Goal: Transaction & Acquisition: Book appointment/travel/reservation

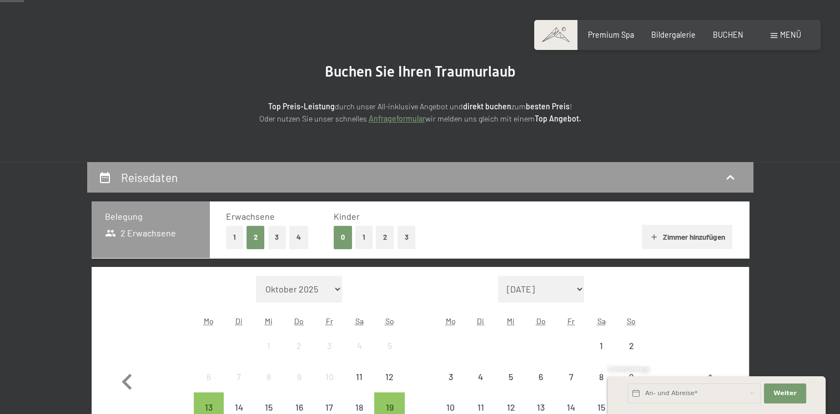
scroll to position [111, 0]
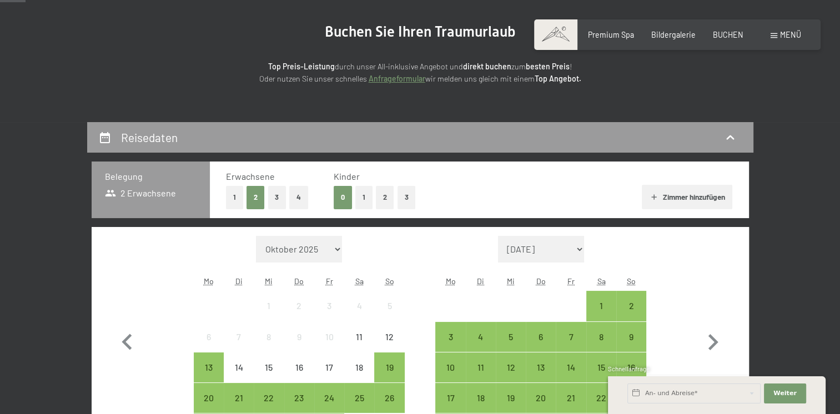
click at [383, 199] on button "2" at bounding box center [385, 197] width 18 height 23
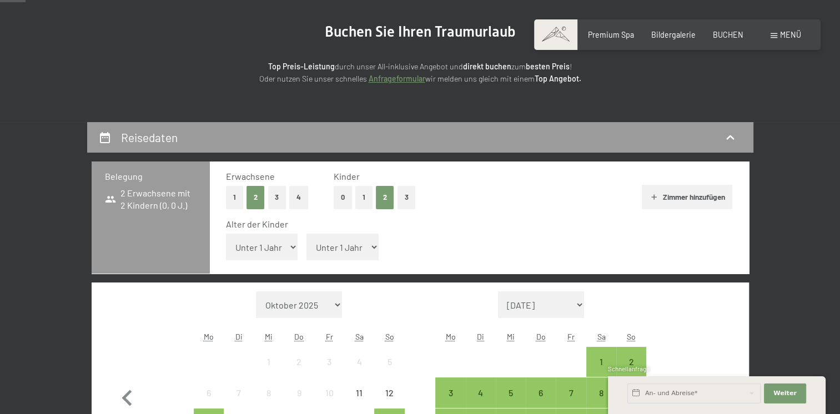
click at [284, 244] on select "Unter 1 Jahr 1 Jahr 2 Jahre 3 Jahre 4 Jahre 5 Jahre 6 Jahre 7 Jahre 8 Jahre 9 J…" at bounding box center [262, 247] width 72 height 27
click at [226, 234] on select "Unter 1 Jahr 1 Jahr 2 Jahre 3 Jahre 4 Jahre 5 Jahre 6 Jahre 7 Jahre 8 Jahre 9 J…" at bounding box center [262, 247] width 72 height 27
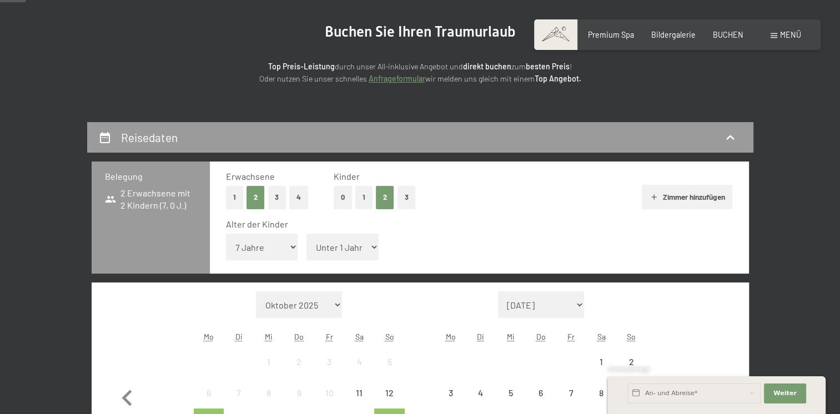
click at [291, 250] on select "Unter 1 Jahr 1 Jahr 2 Jahre 3 Jahre 4 Jahre 5 Jahre 6 Jahre 7 Jahre 8 Jahre 9 J…" at bounding box center [262, 247] width 72 height 27
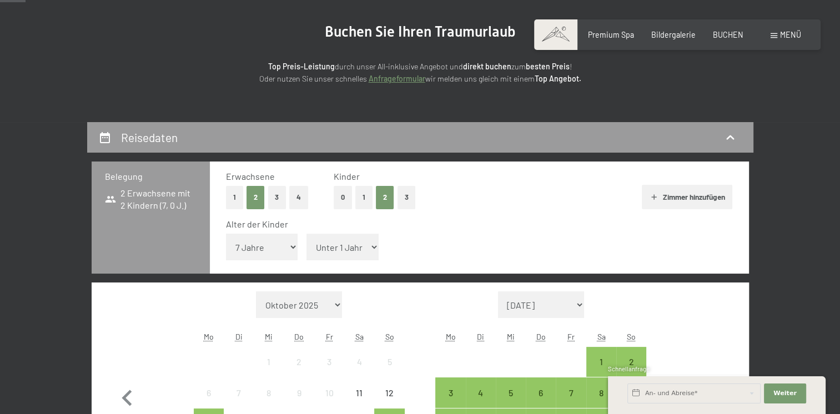
select select "6"
click at [226, 234] on select "Unter 1 Jahr 1 Jahr 2 Jahre 3 Jahre 4 Jahre 5 Jahre 6 Jahre 7 Jahre 8 Jahre 9 J…" at bounding box center [262, 247] width 72 height 27
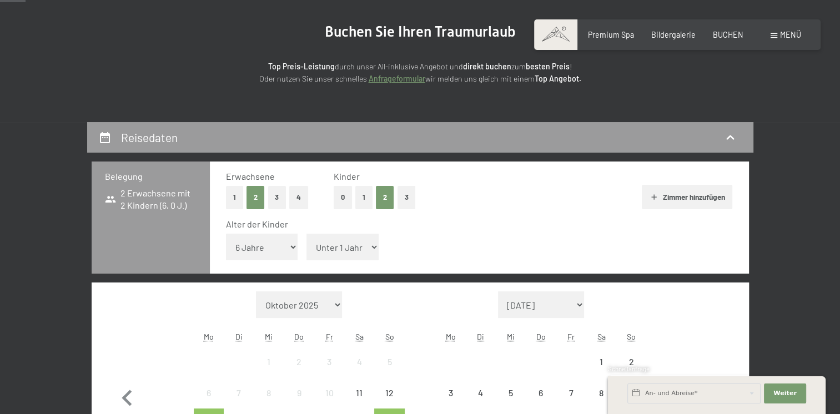
click at [373, 247] on select "Unter 1 Jahr 1 Jahr 2 Jahre 3 Jahre 4 Jahre 5 Jahre 6 Jahre 7 Jahre 8 Jahre 9 J…" at bounding box center [342, 247] width 72 height 27
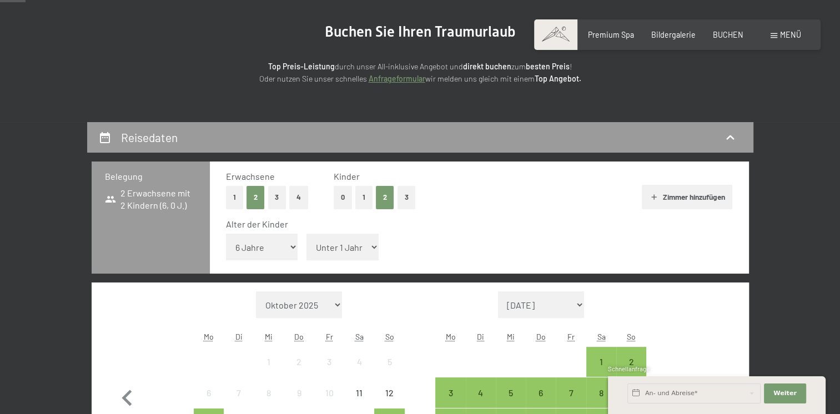
select select "14"
click at [306, 234] on select "Unter 1 Jahr 1 Jahr 2 Jahre 3 Jahre 4 Jahre 5 Jahre 6 Jahre 7 Jahre 8 Jahre 9 J…" at bounding box center [342, 247] width 72 height 27
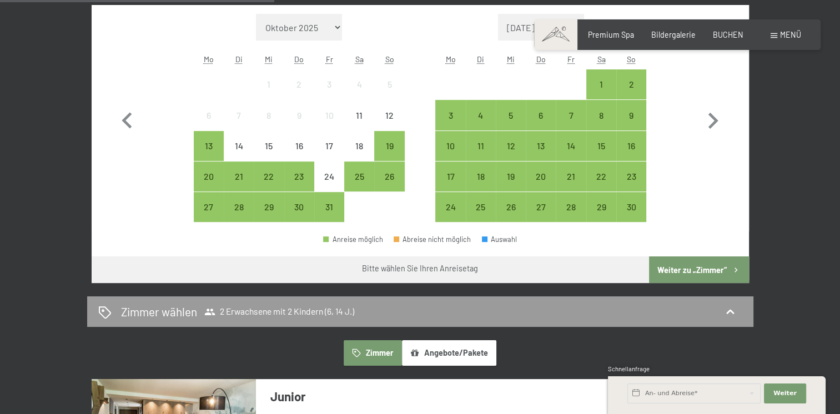
scroll to position [333, 0]
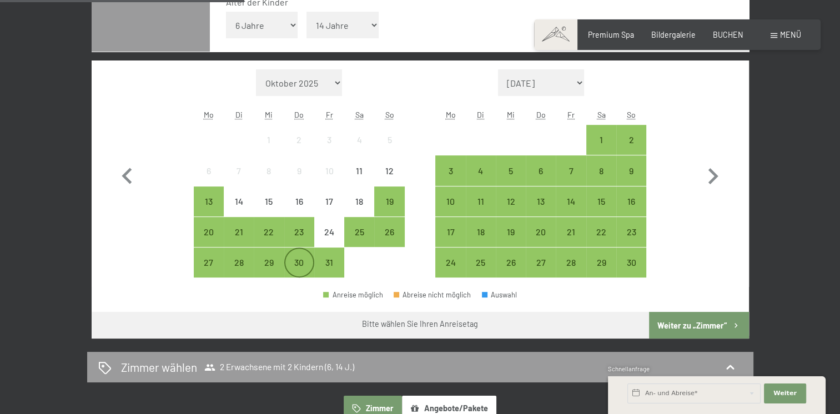
click at [299, 264] on div "30" at bounding box center [299, 272] width 28 height 28
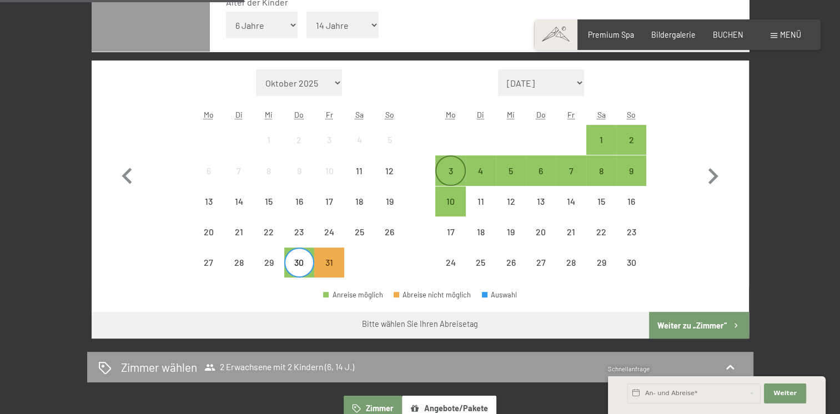
click at [451, 169] on div "3" at bounding box center [450, 180] width 28 height 28
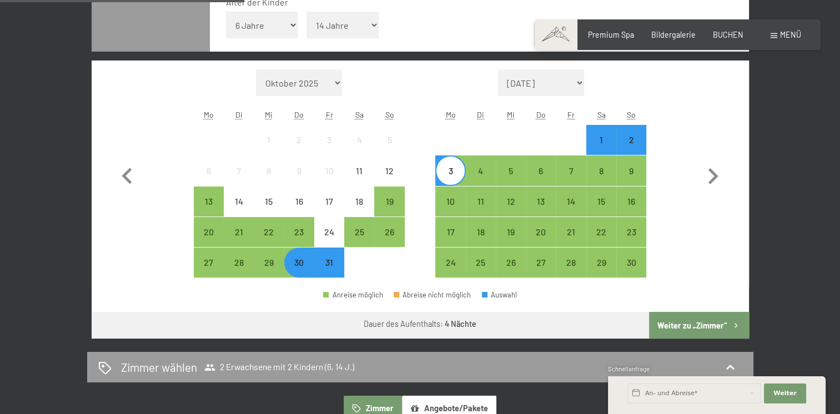
click at [704, 325] on button "Weiter zu „Zimmer“" at bounding box center [698, 325] width 99 height 27
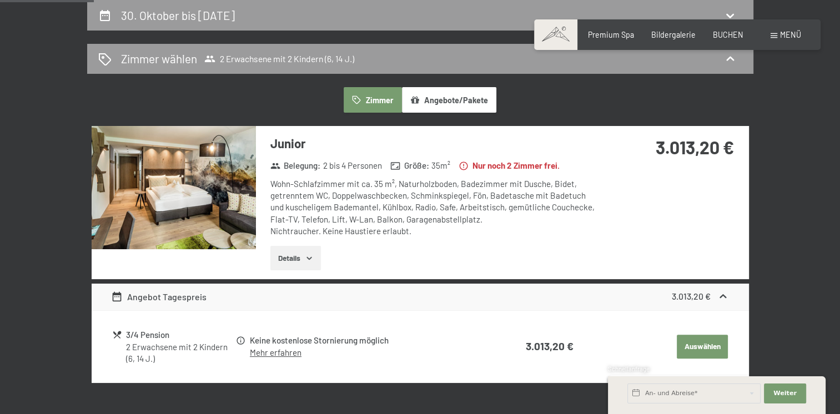
scroll to position [11, 0]
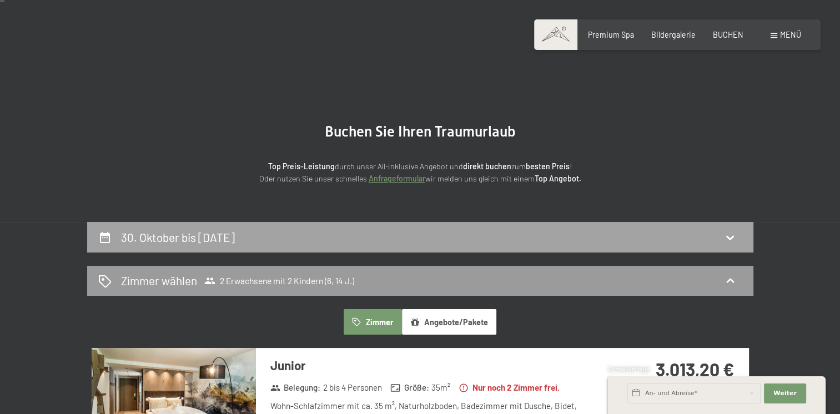
click at [207, 243] on h2 "30. Oktober bis [DATE]" at bounding box center [178, 237] width 114 height 14
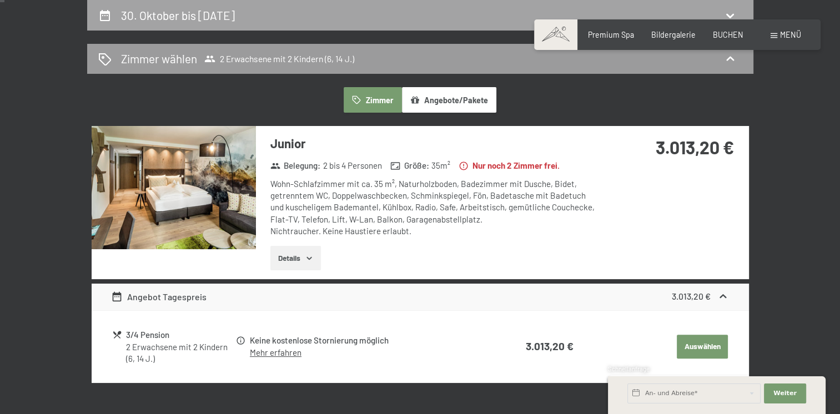
select select "6"
select select "14"
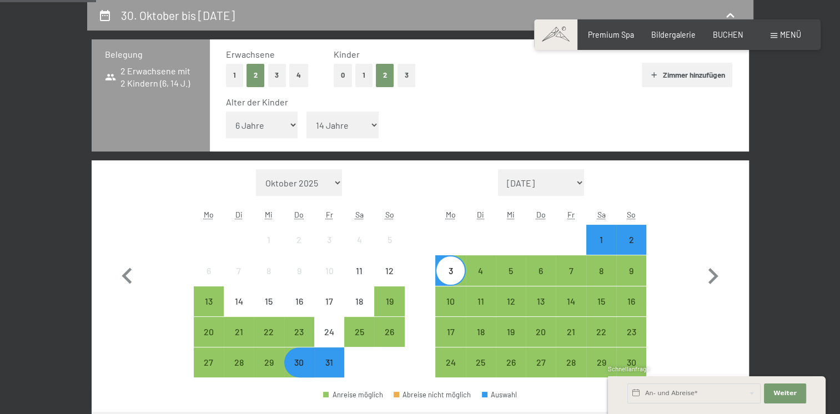
click at [330, 366] on div "31" at bounding box center [329, 372] width 28 height 28
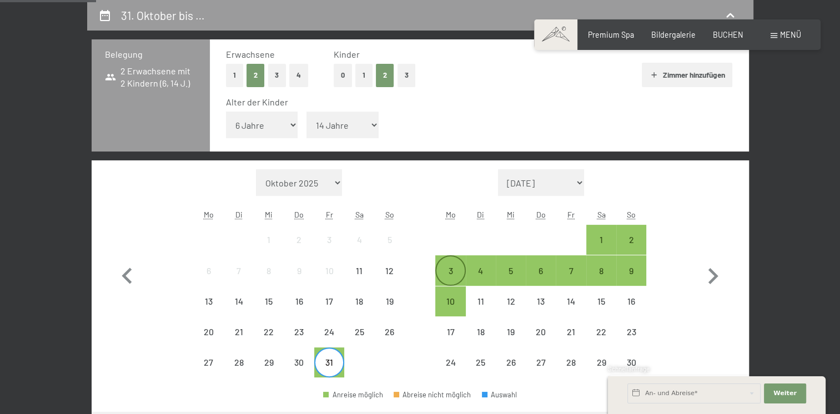
click at [448, 267] on div "3" at bounding box center [450, 280] width 28 height 28
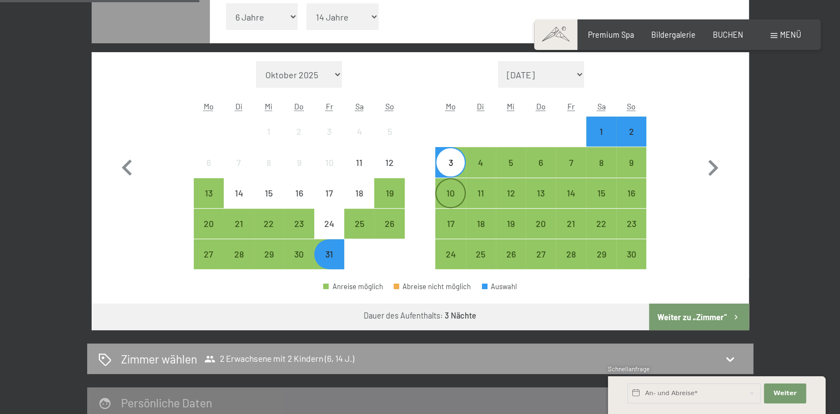
scroll to position [344, 0]
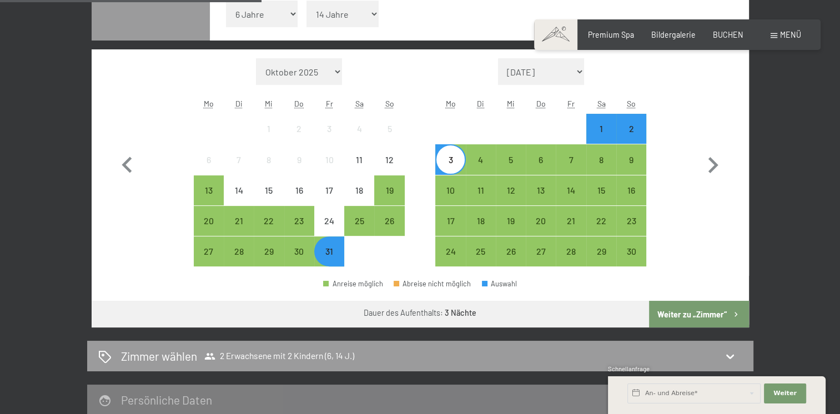
click at [673, 319] on button "Weiter zu „Zimmer“" at bounding box center [698, 314] width 99 height 27
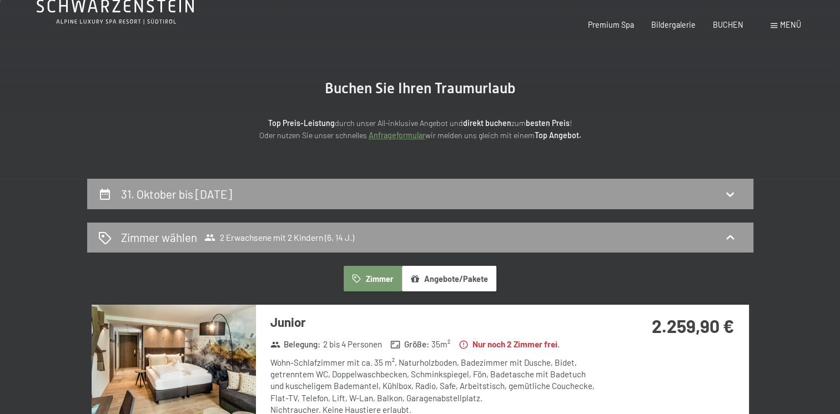
scroll to position [0, 0]
